Goal: Information Seeking & Learning: Learn about a topic

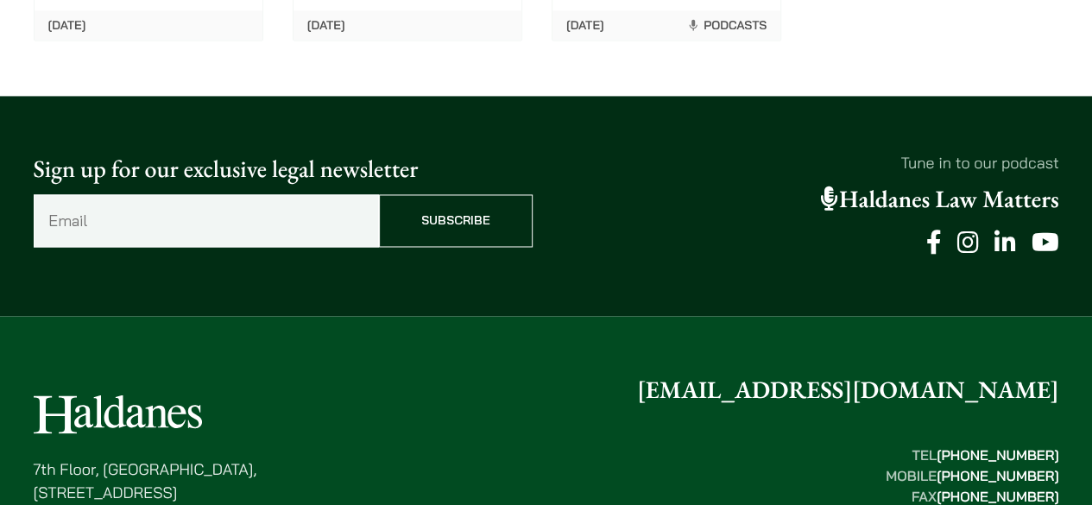
scroll to position [4667, 0]
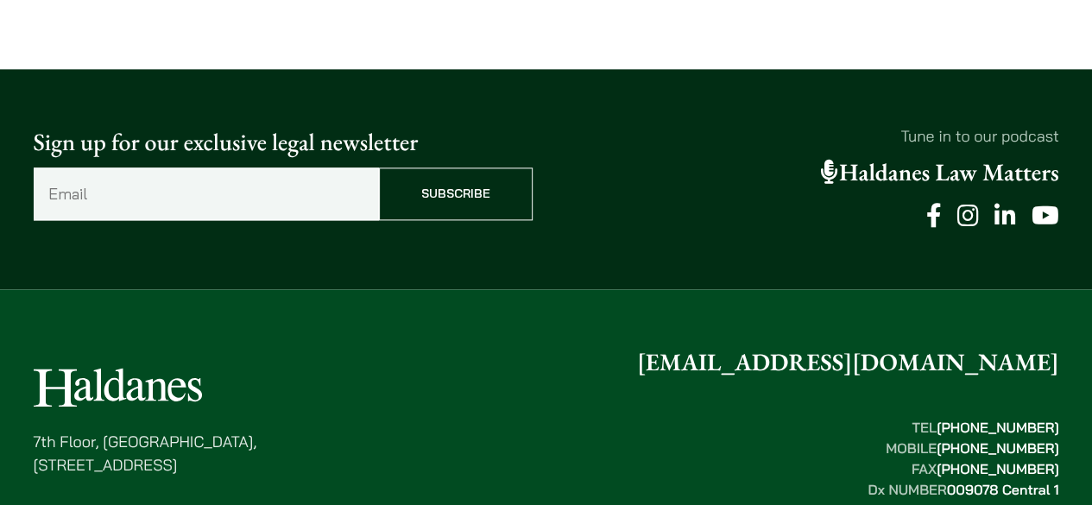
scroll to position [4401, 0]
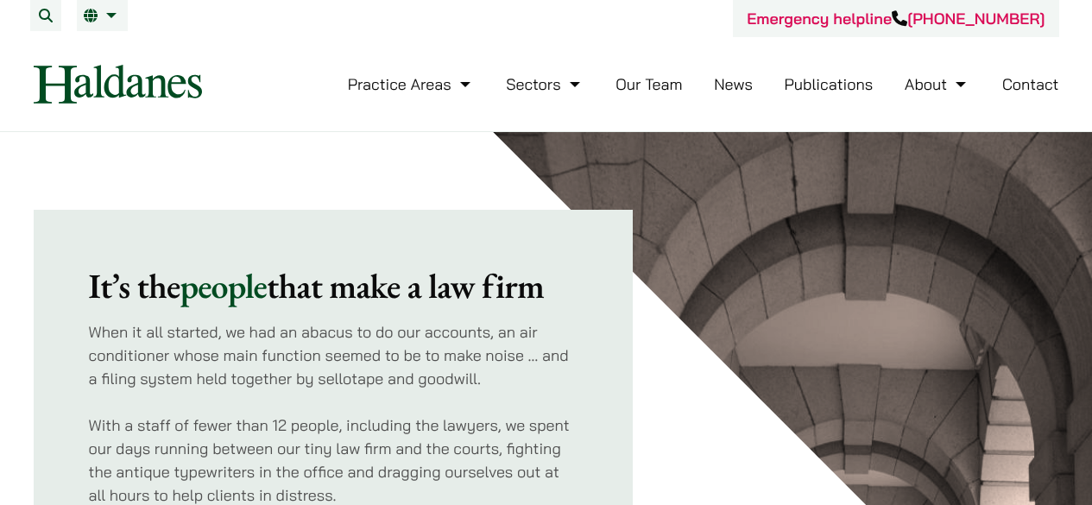
scroll to position [231, 0]
